Goal: Task Accomplishment & Management: Manage account settings

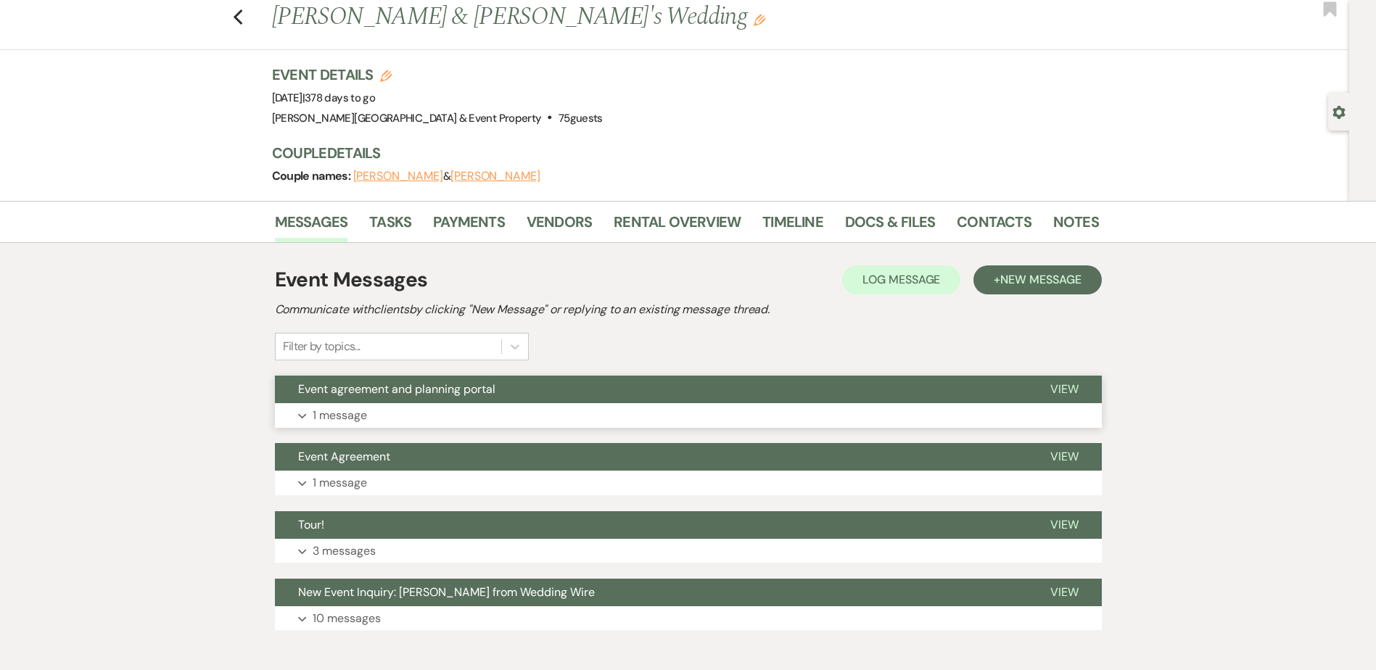
scroll to position [73, 0]
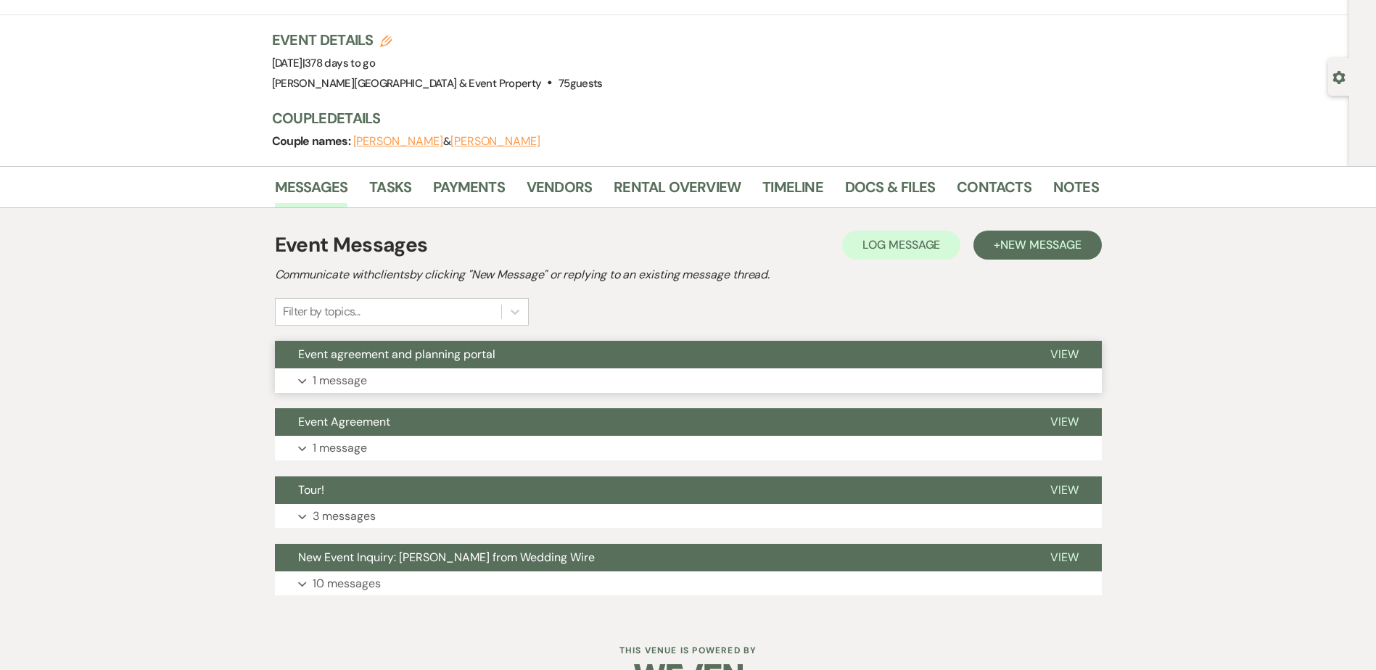
click at [346, 375] on p "1 message" at bounding box center [340, 380] width 54 height 19
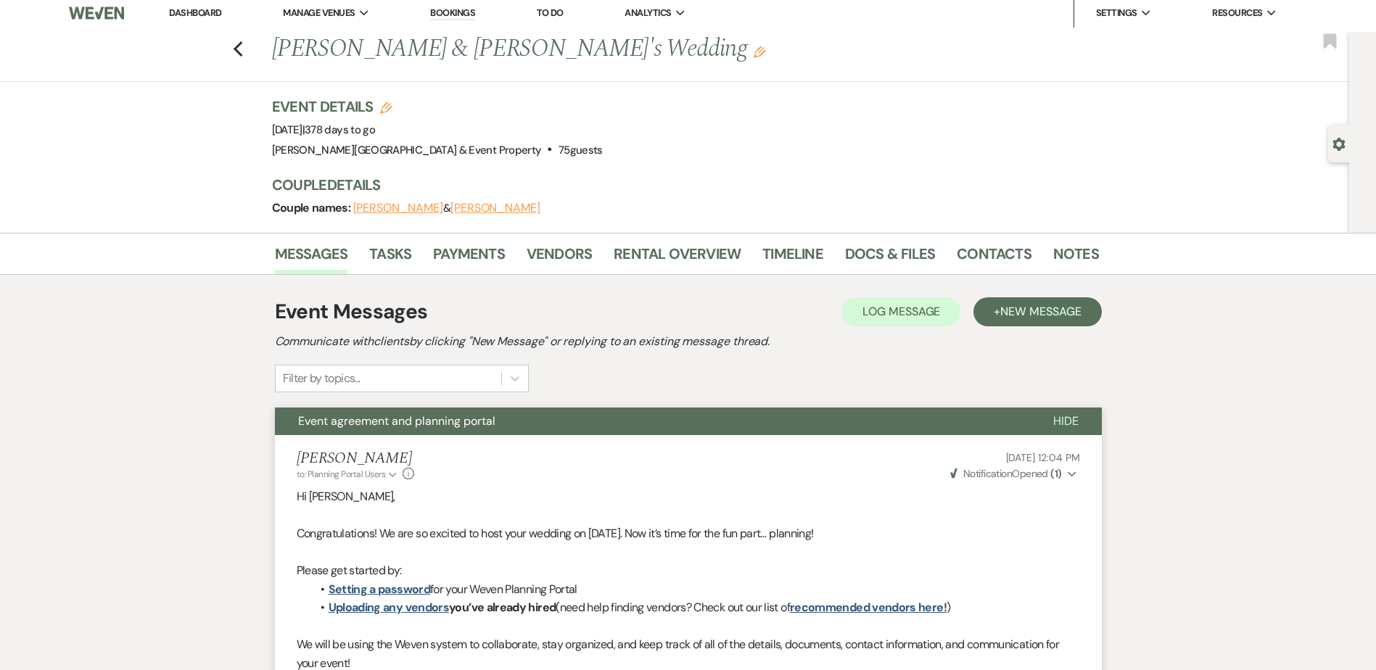
scroll to position [0, 0]
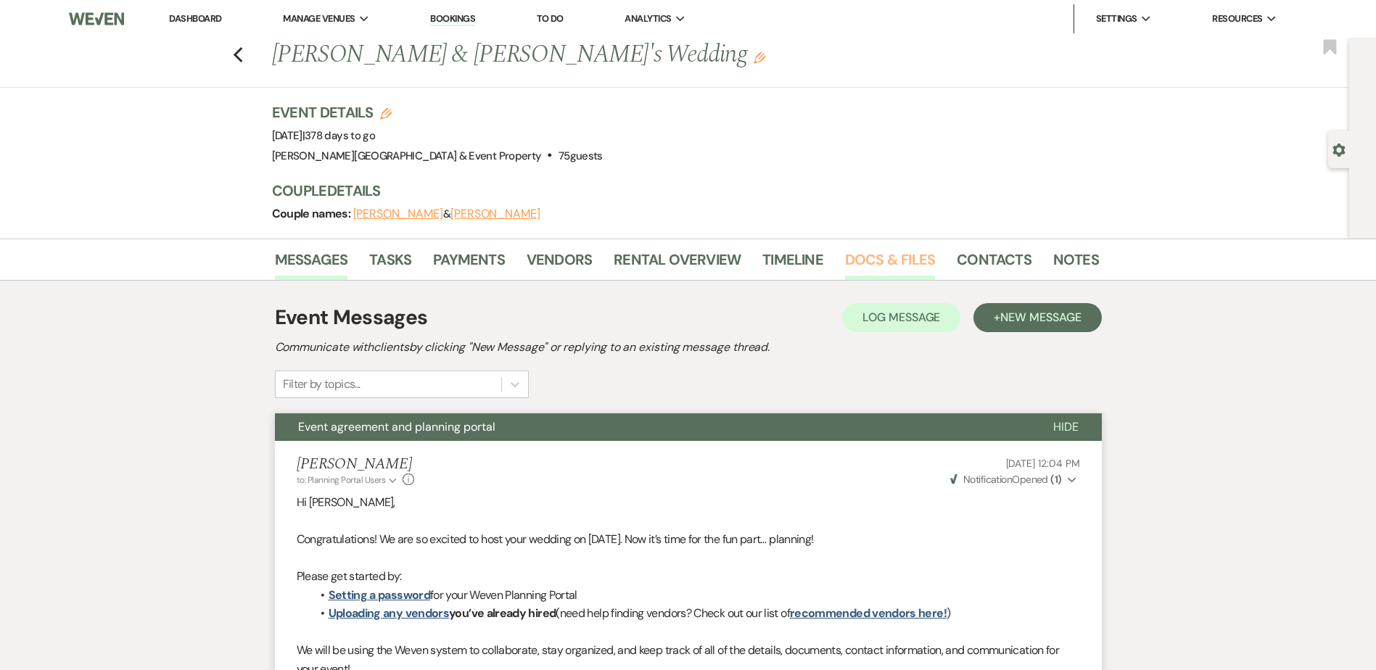
click at [849, 258] on link "Docs & Files" at bounding box center [890, 264] width 90 height 32
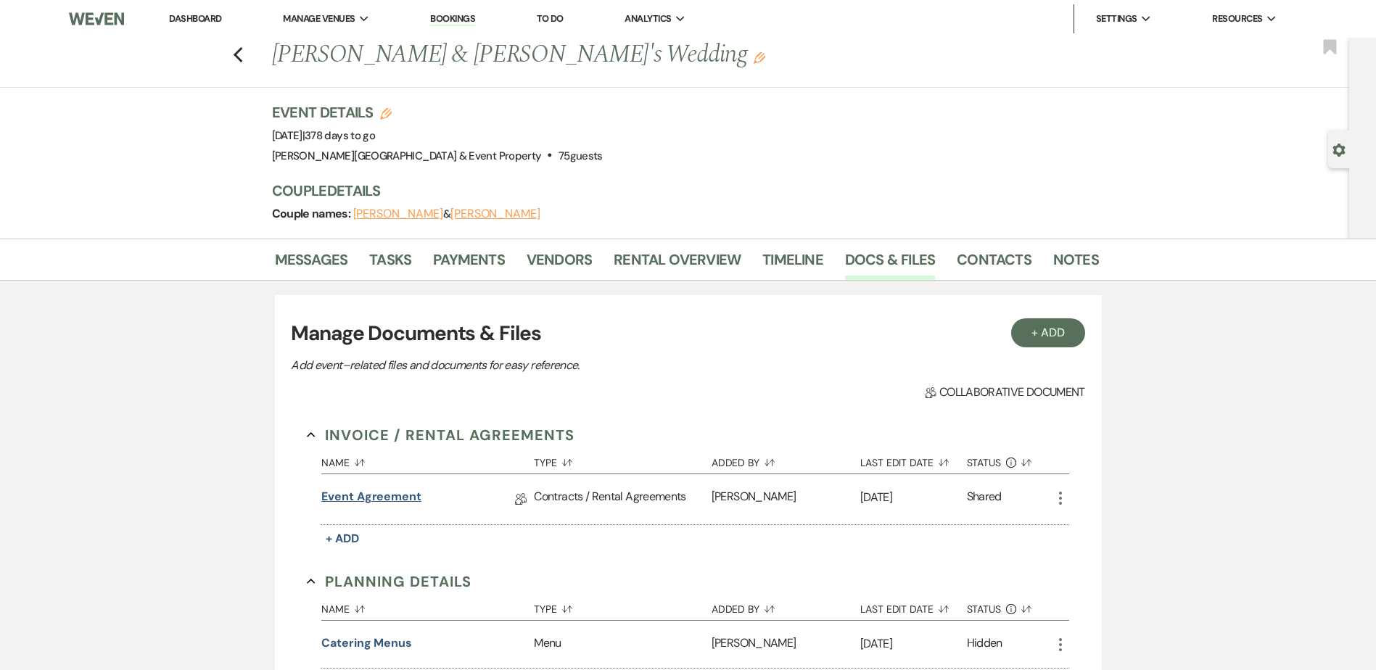
click at [391, 498] on link "Event Agreement" at bounding box center [371, 499] width 100 height 22
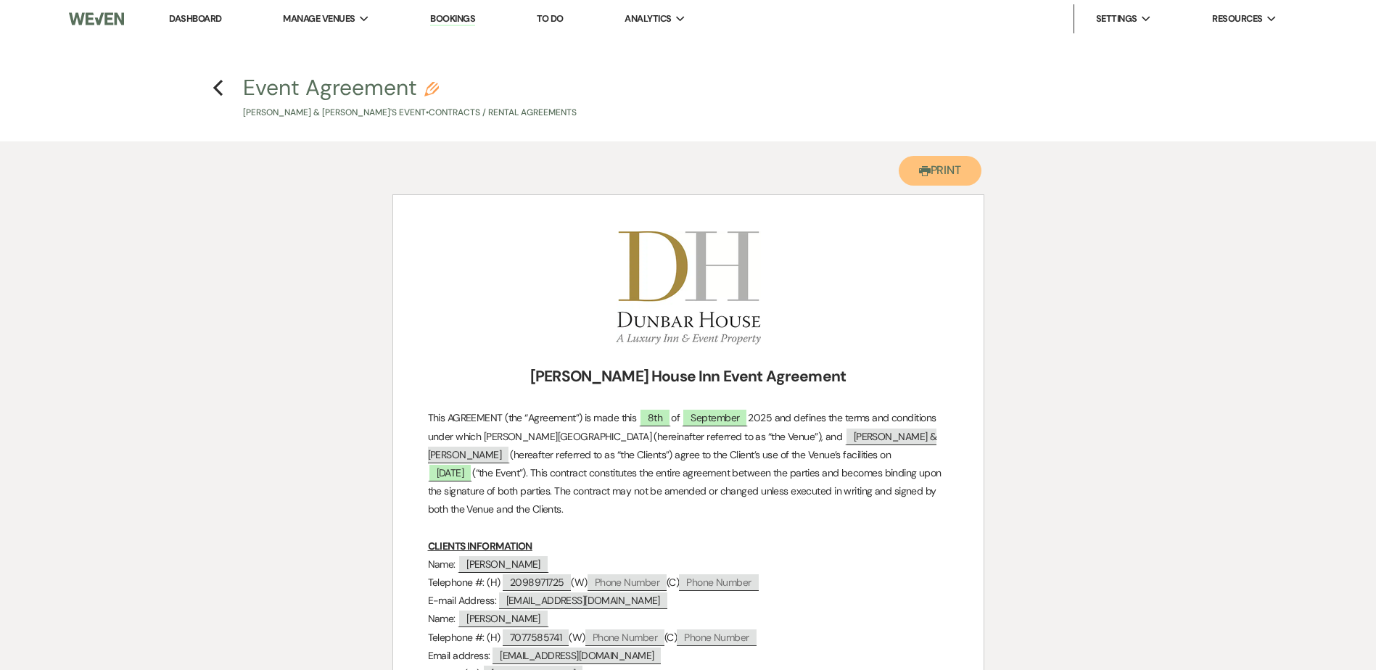
click at [930, 167] on button "Printer Print" at bounding box center [940, 171] width 83 height 30
click at [219, 86] on icon "Previous" at bounding box center [218, 87] width 11 height 17
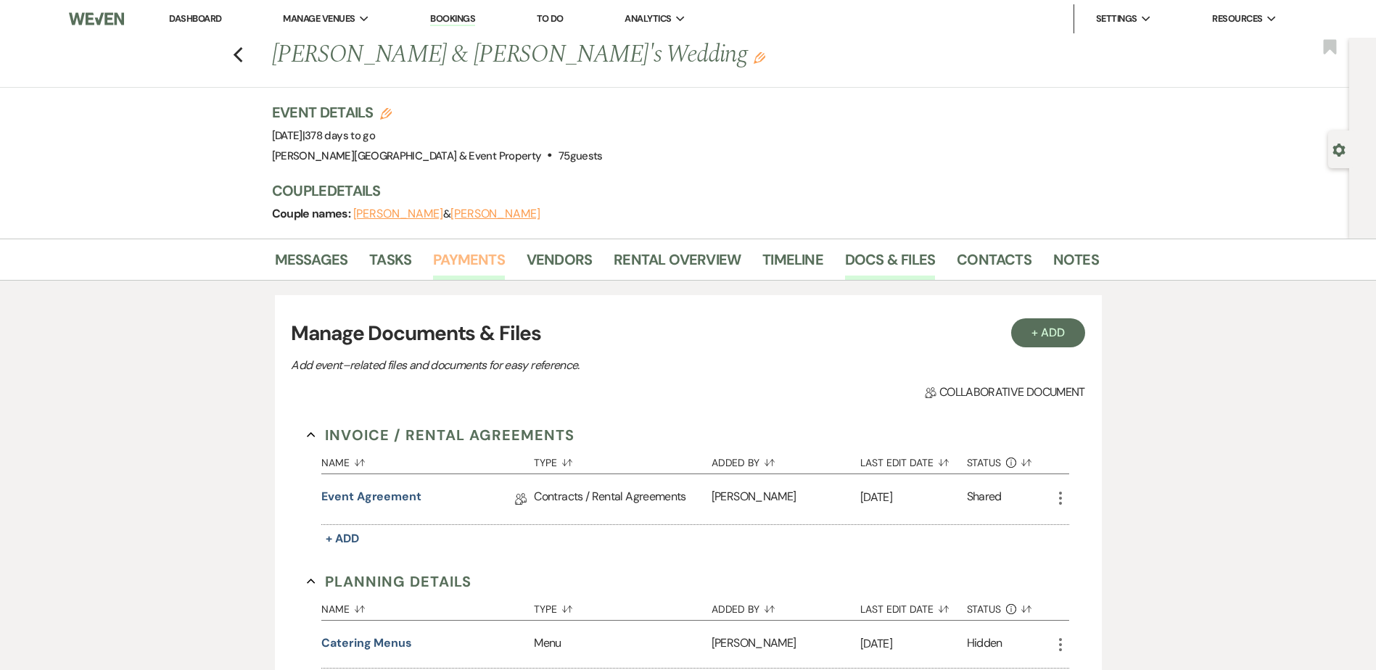
click at [461, 259] on link "Payments" at bounding box center [469, 264] width 72 height 32
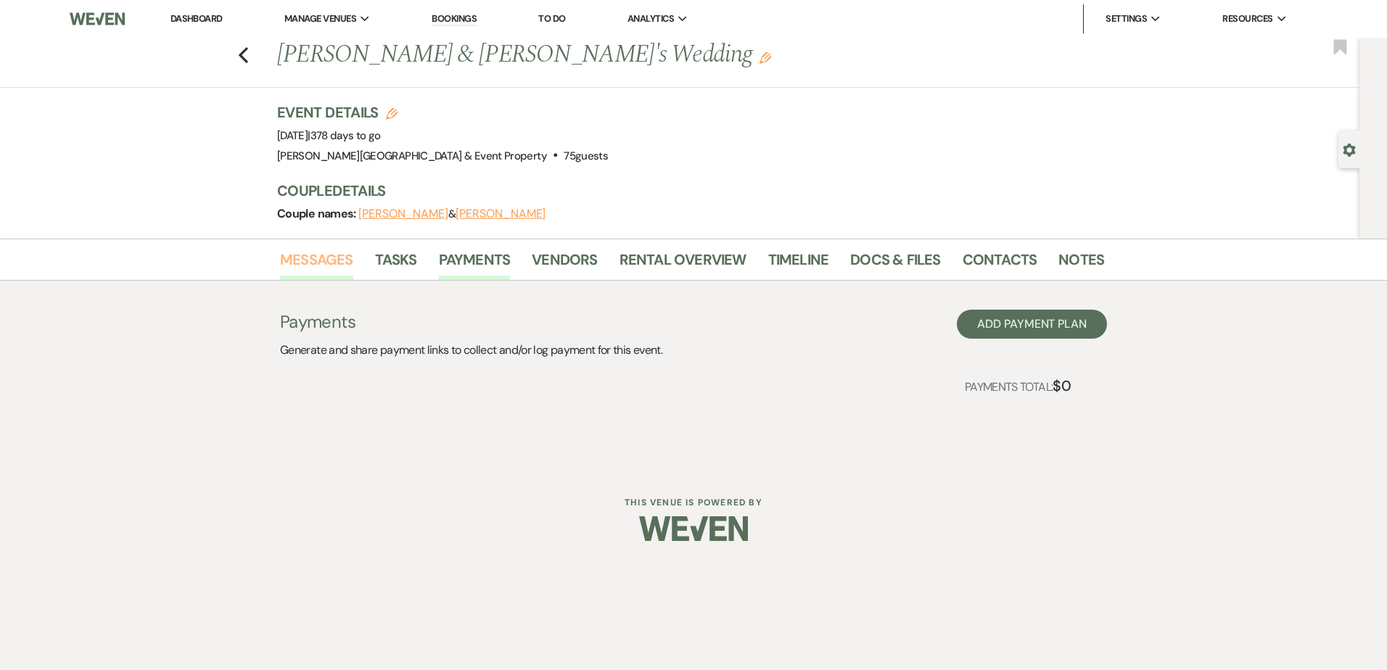
click at [323, 259] on link "Messages" at bounding box center [316, 264] width 73 height 32
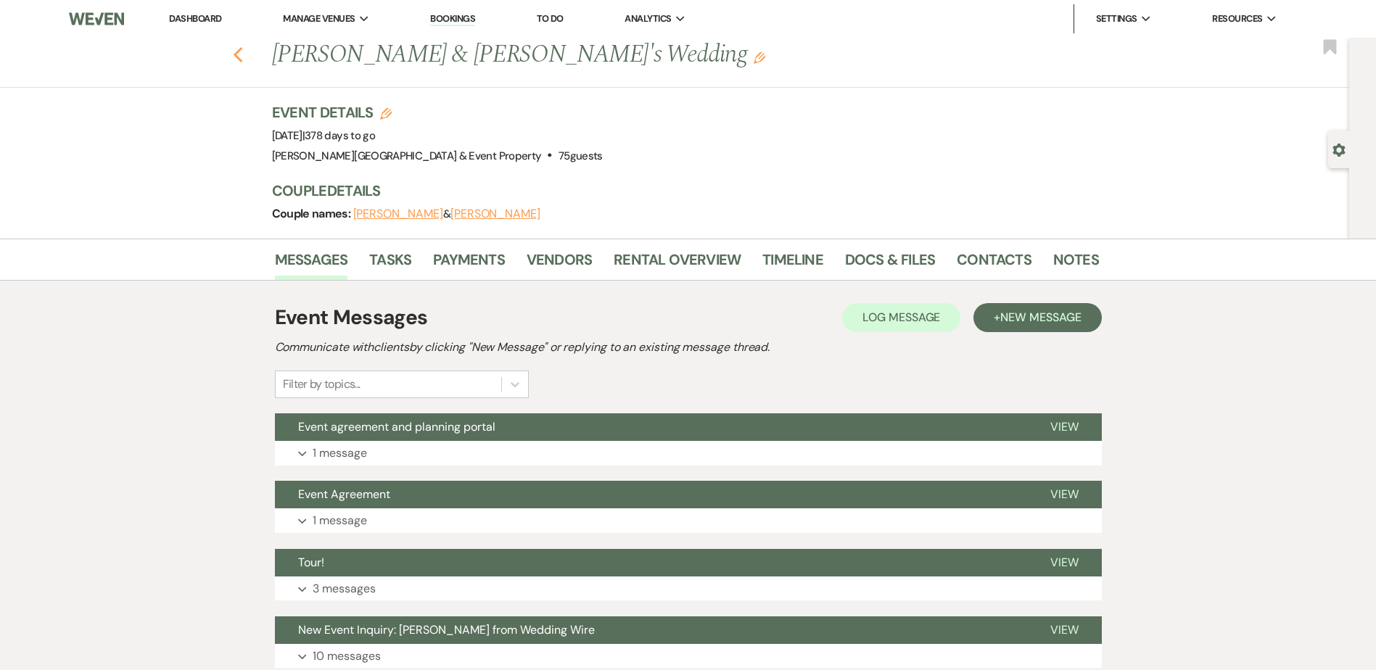
click at [239, 48] on icon "Previous" at bounding box center [238, 54] width 11 height 17
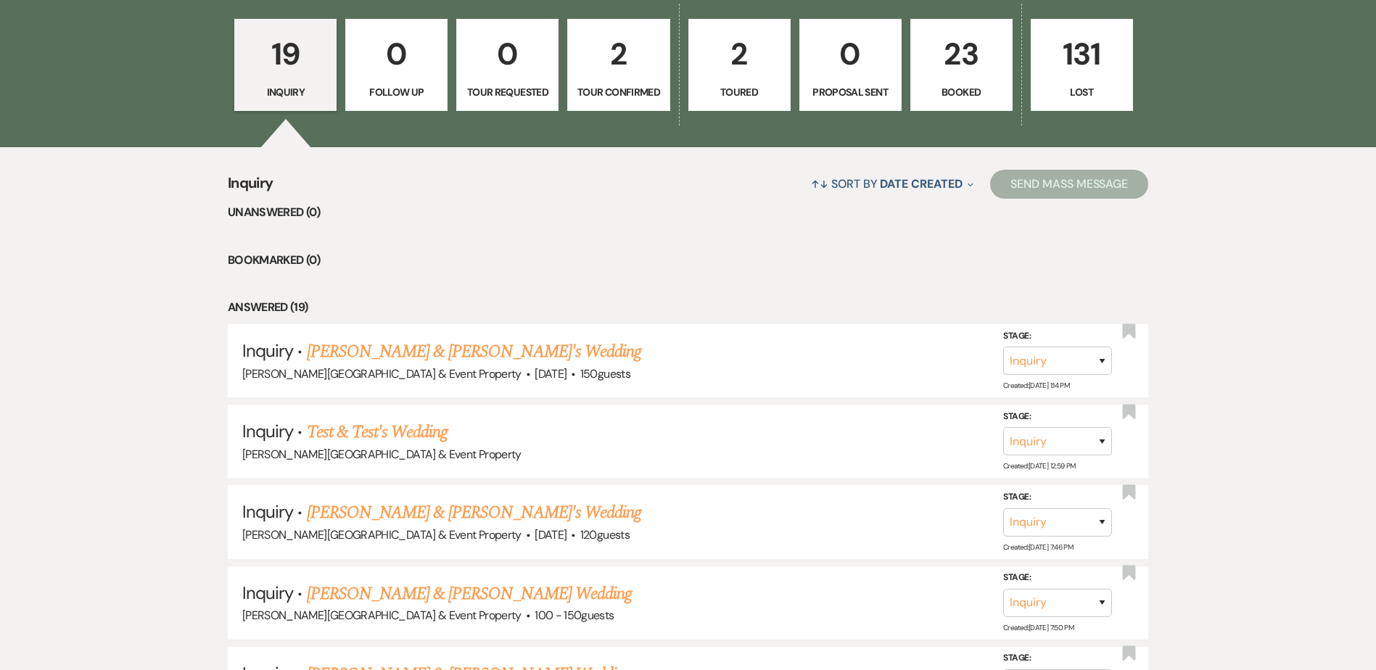
scroll to position [508, 0]
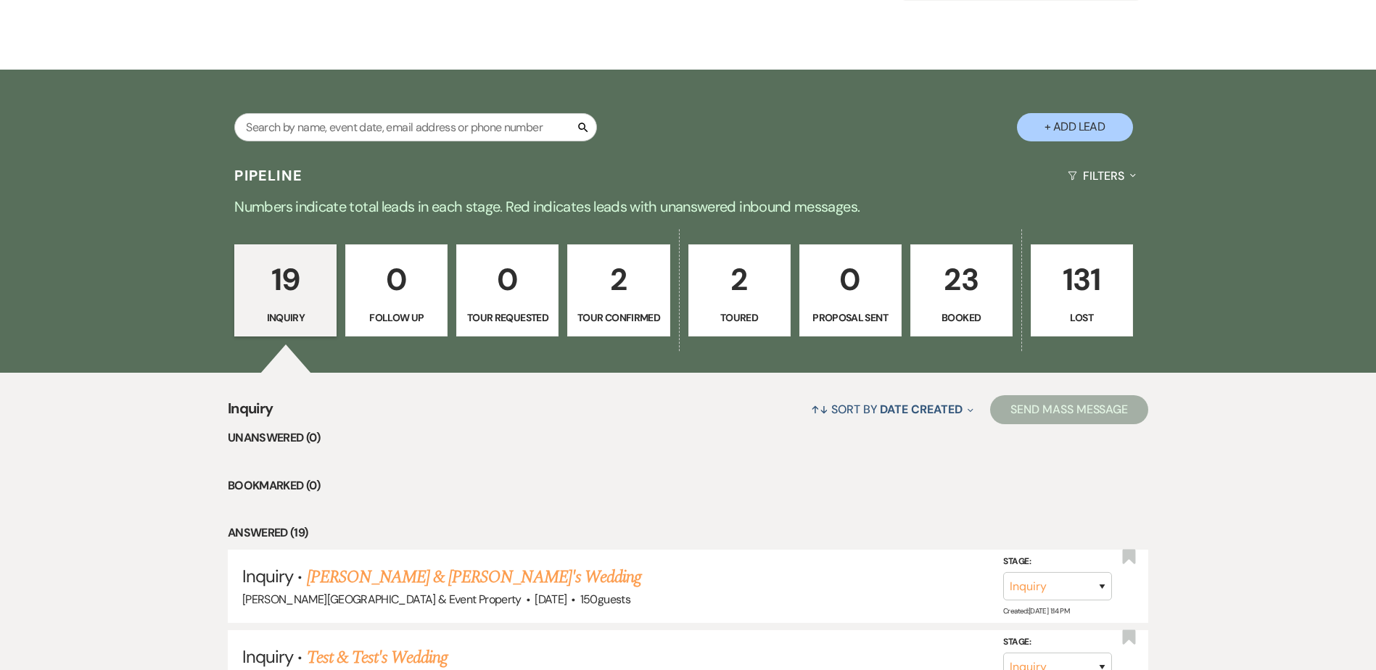
click at [966, 300] on p "23" at bounding box center [961, 279] width 83 height 49
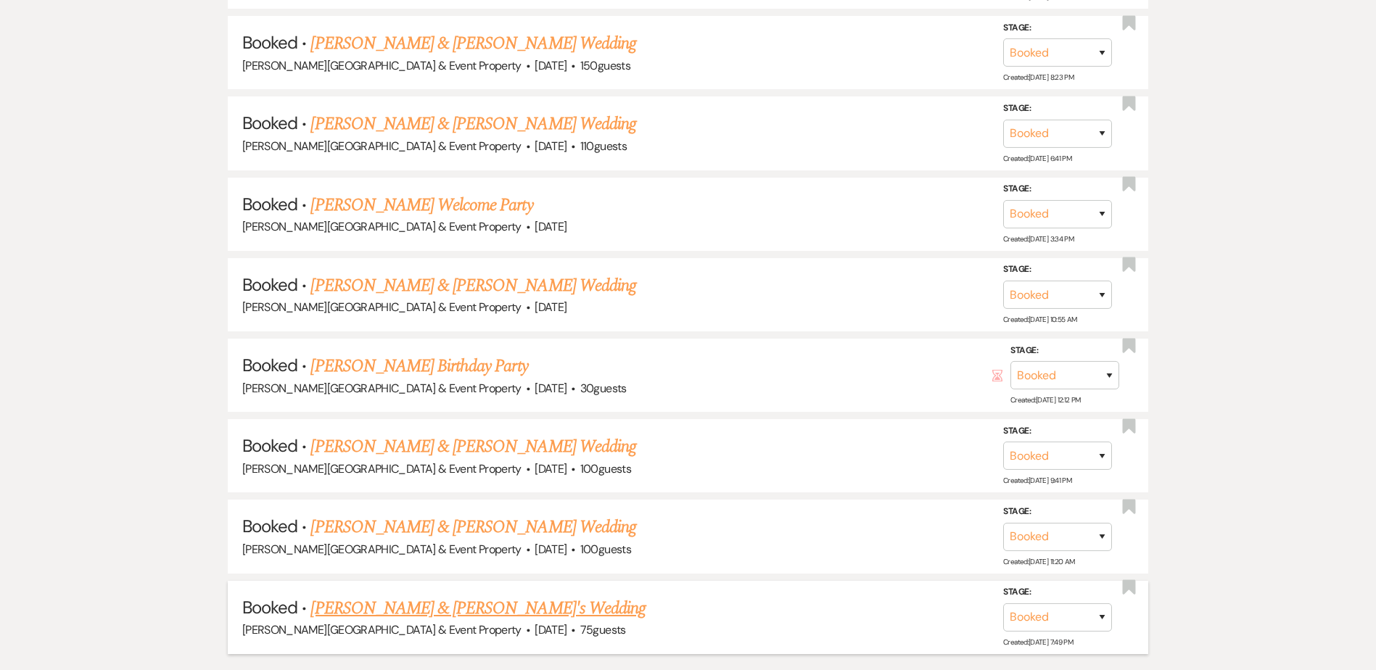
scroll to position [1016, 0]
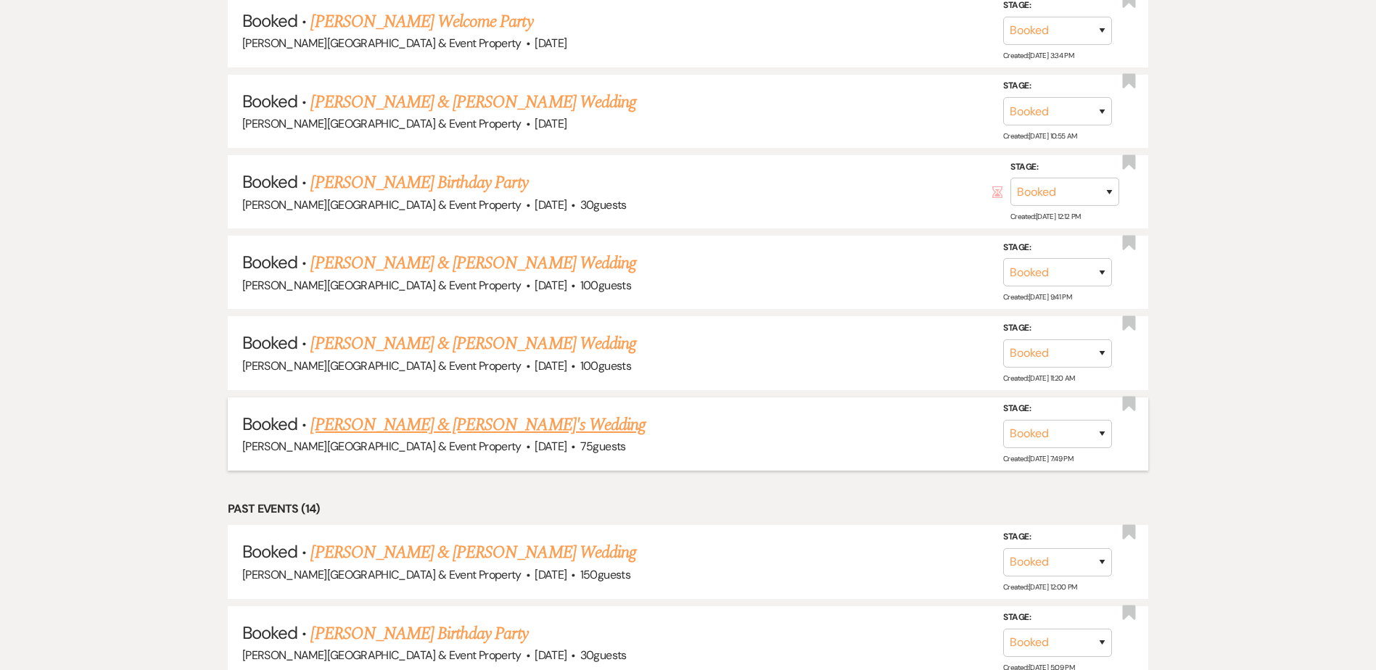
click at [384, 426] on link "[PERSON_NAME] & [PERSON_NAME]'s Wedding" at bounding box center [478, 425] width 335 height 26
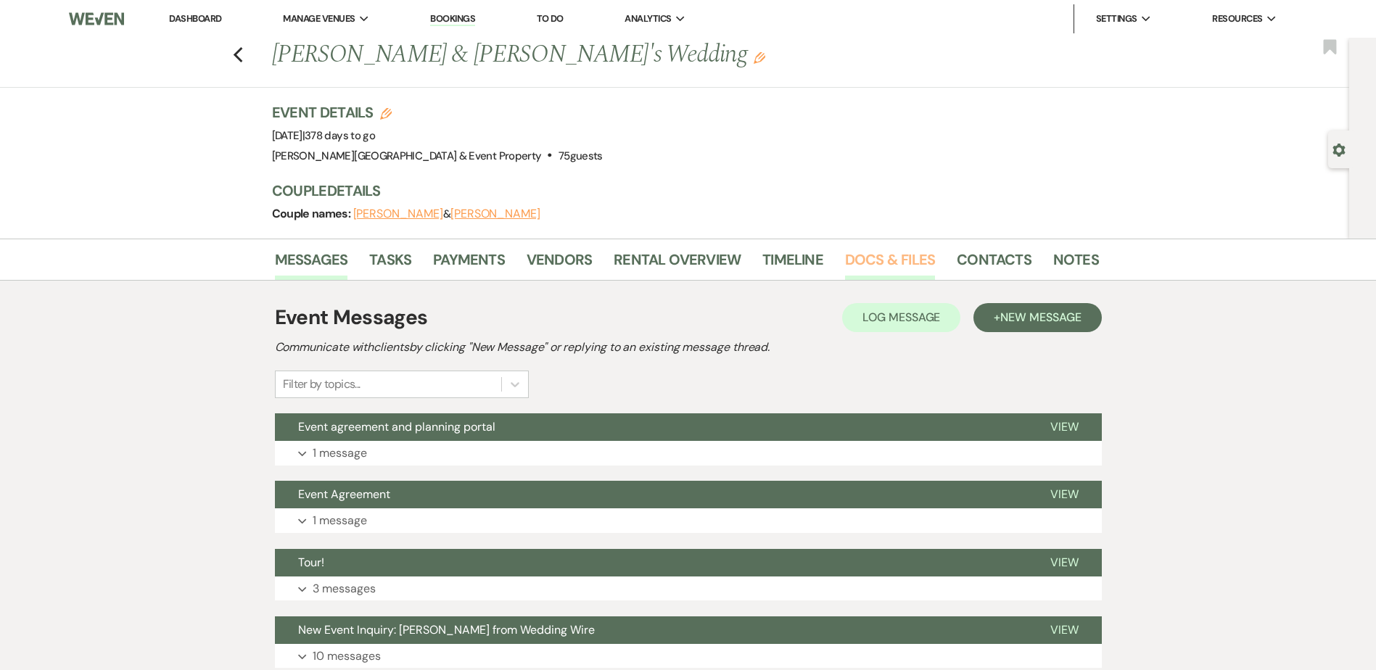
click at [874, 258] on link "Docs & Files" at bounding box center [890, 264] width 90 height 32
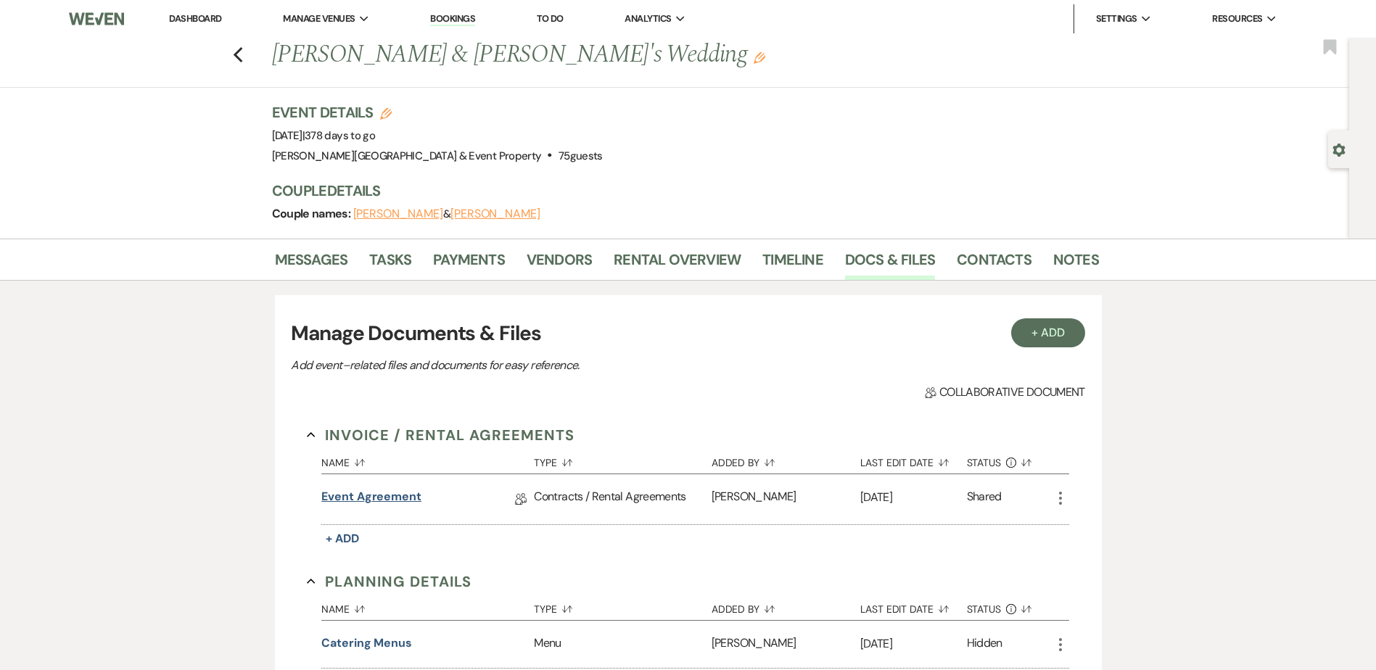
click at [379, 498] on link "Event Agreement" at bounding box center [371, 499] width 100 height 22
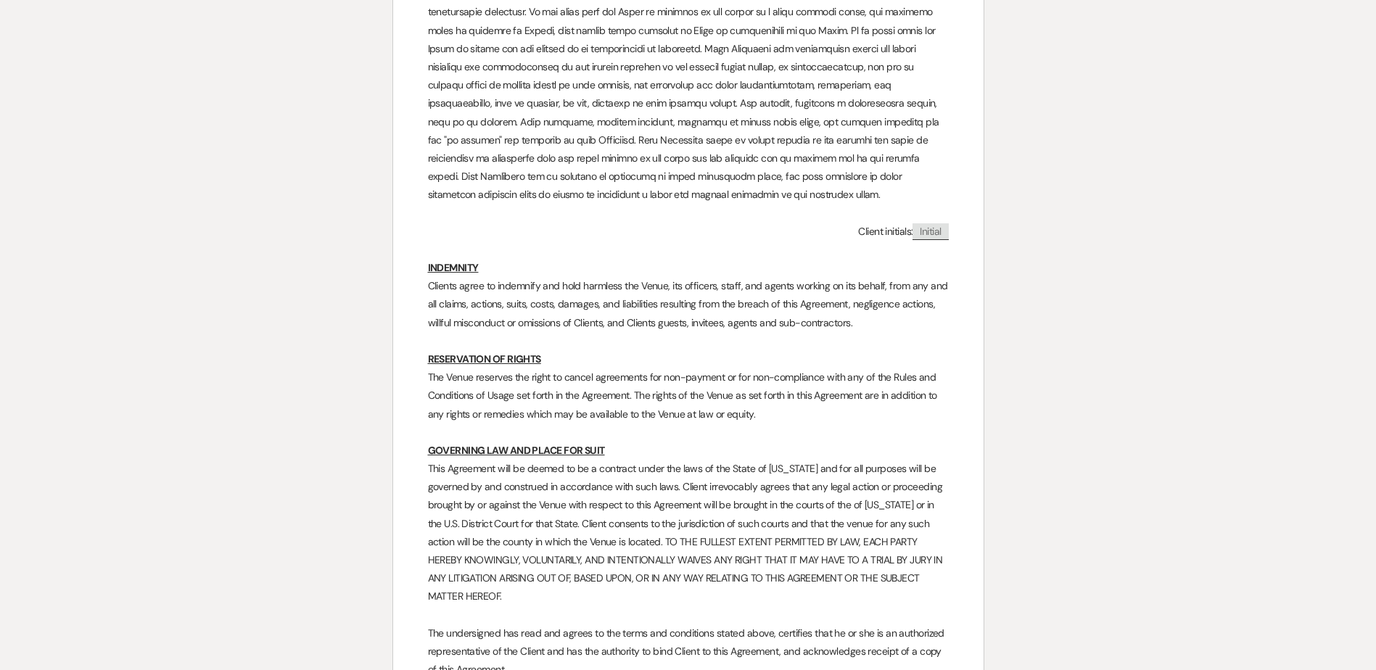
scroll to position [7328, 0]
